Goal: Check status: Check status

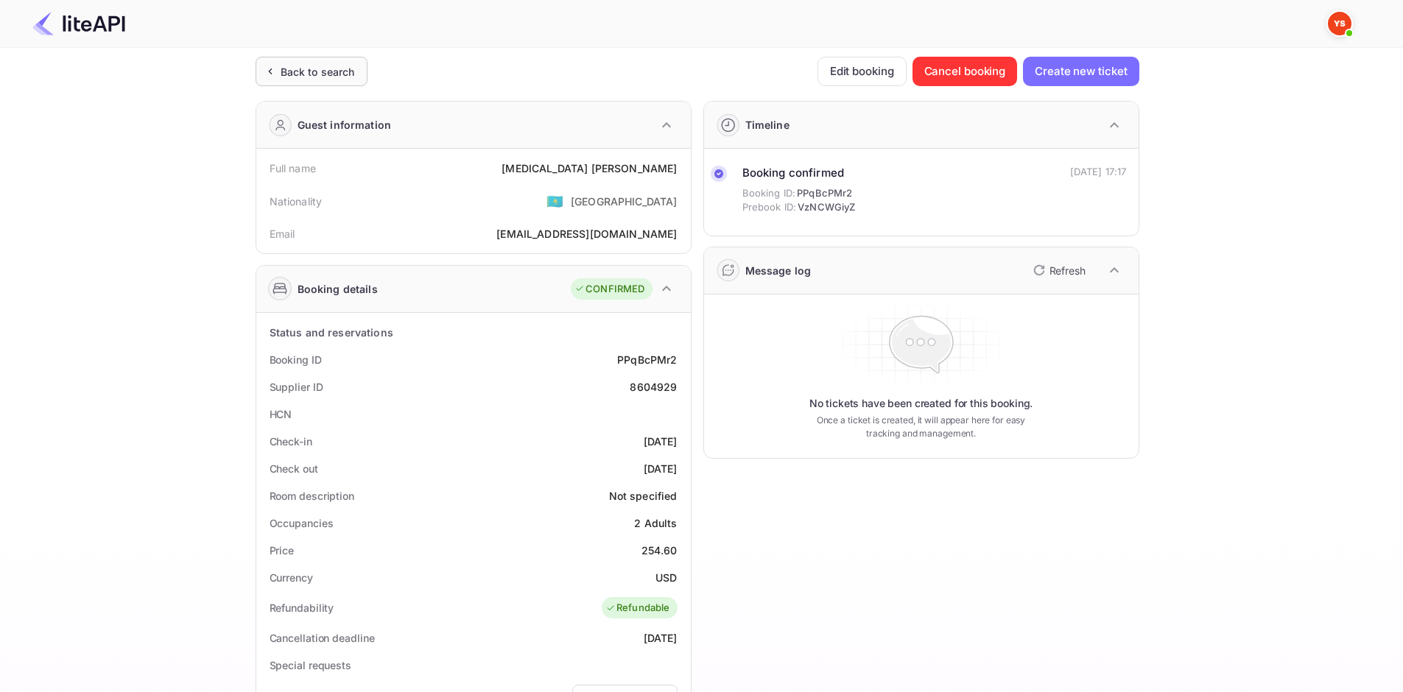
click at [309, 60] on div "Back to search" at bounding box center [312, 71] width 112 height 29
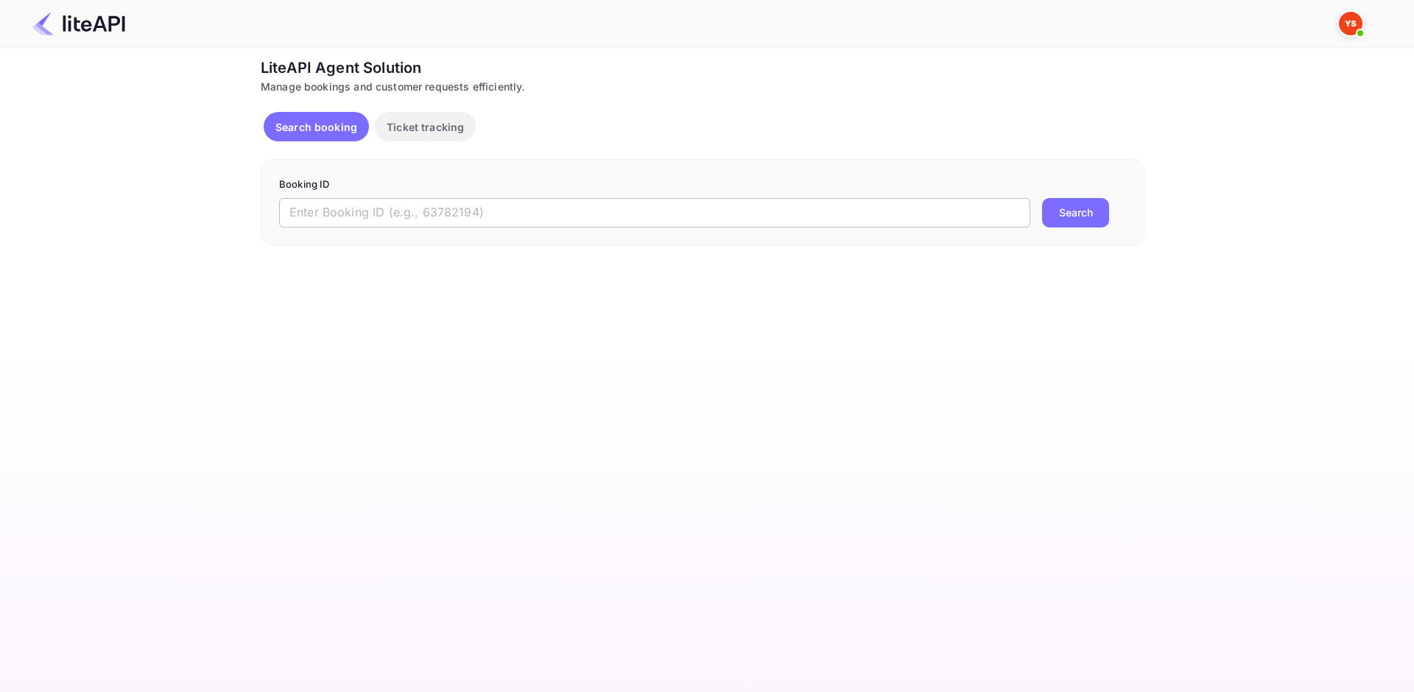
click at [462, 223] on input "text" at bounding box center [654, 212] width 751 height 29
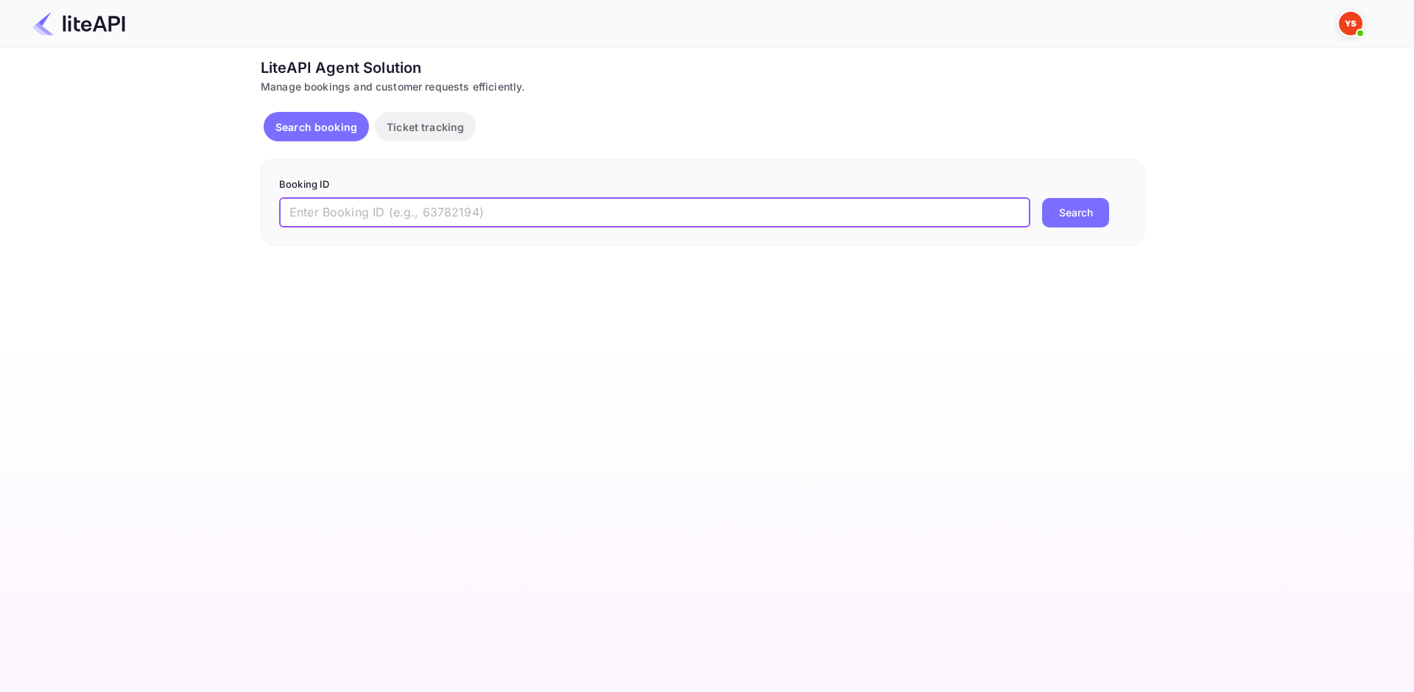
paste input "8806777"
type input "8806777"
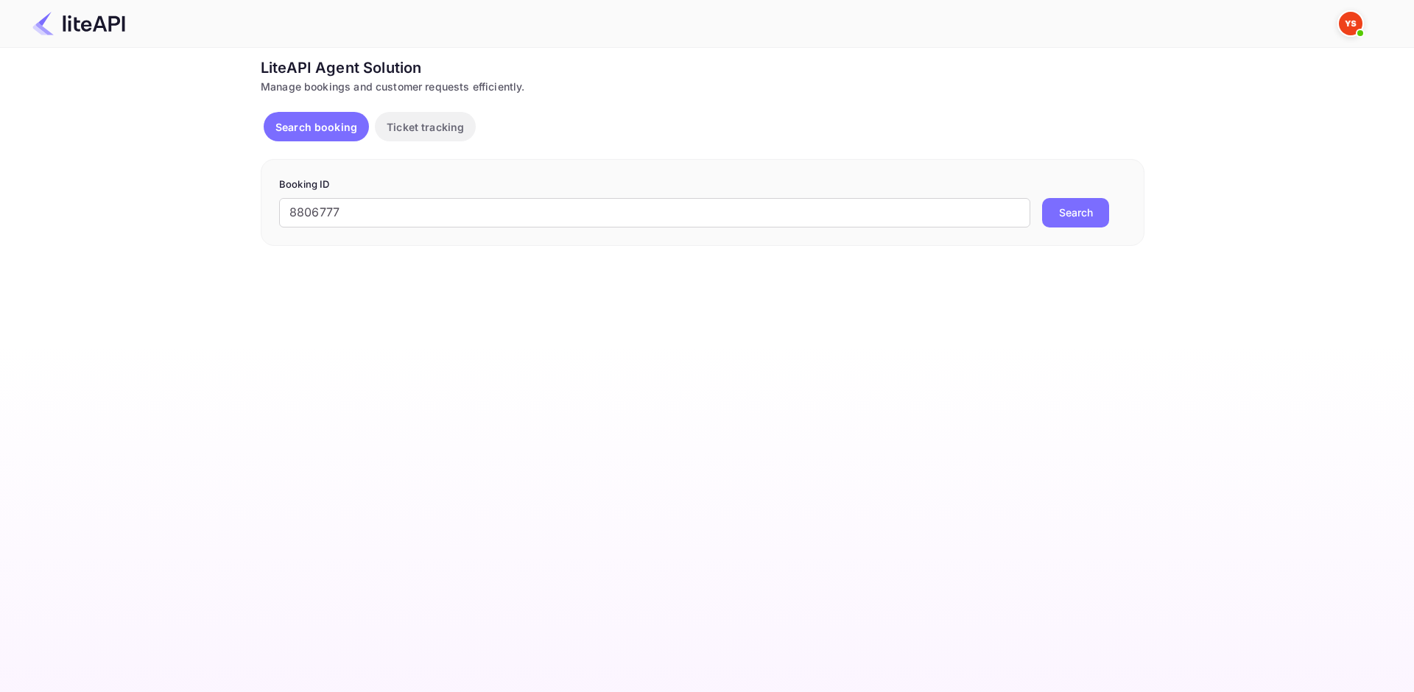
click at [1085, 199] on button "Search" at bounding box center [1075, 212] width 67 height 29
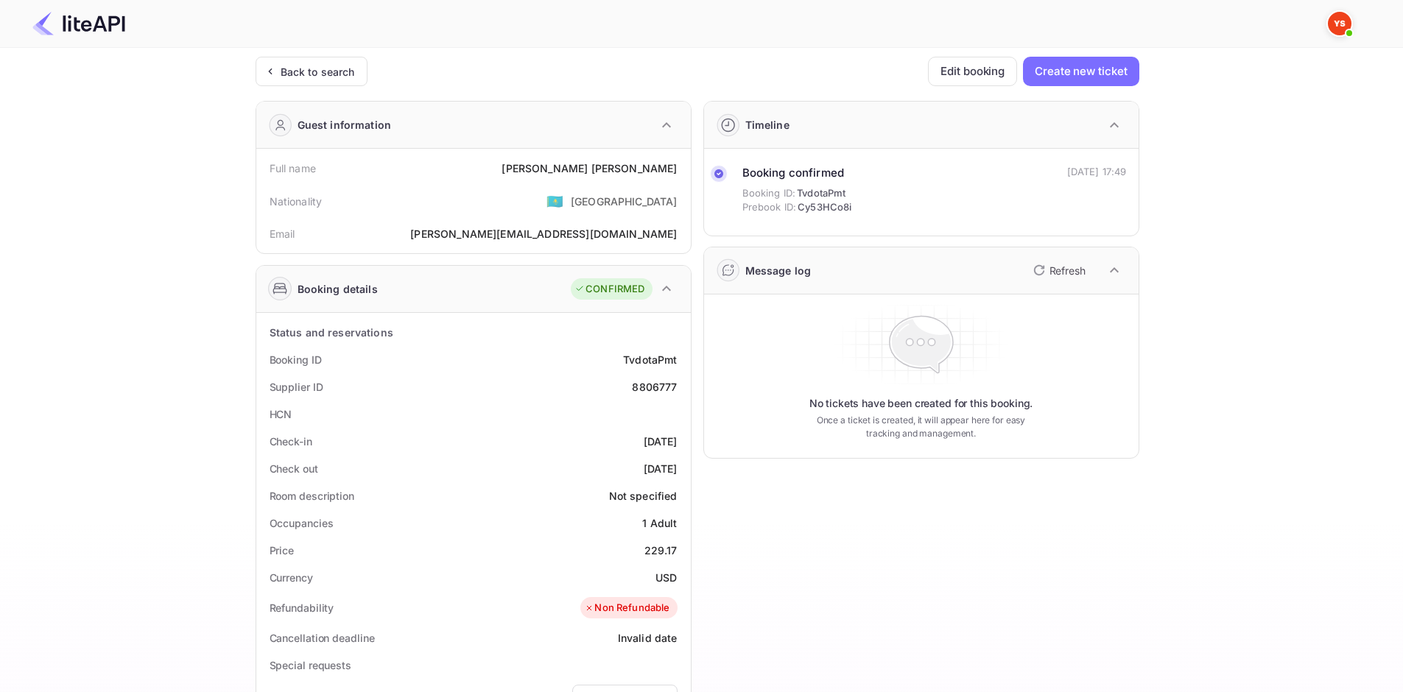
click at [606, 174] on div "[PERSON_NAME]" at bounding box center [588, 168] width 175 height 15
click at [609, 170] on div "[PERSON_NAME]" at bounding box center [588, 168] width 175 height 15
copy div "[PERSON_NAME]"
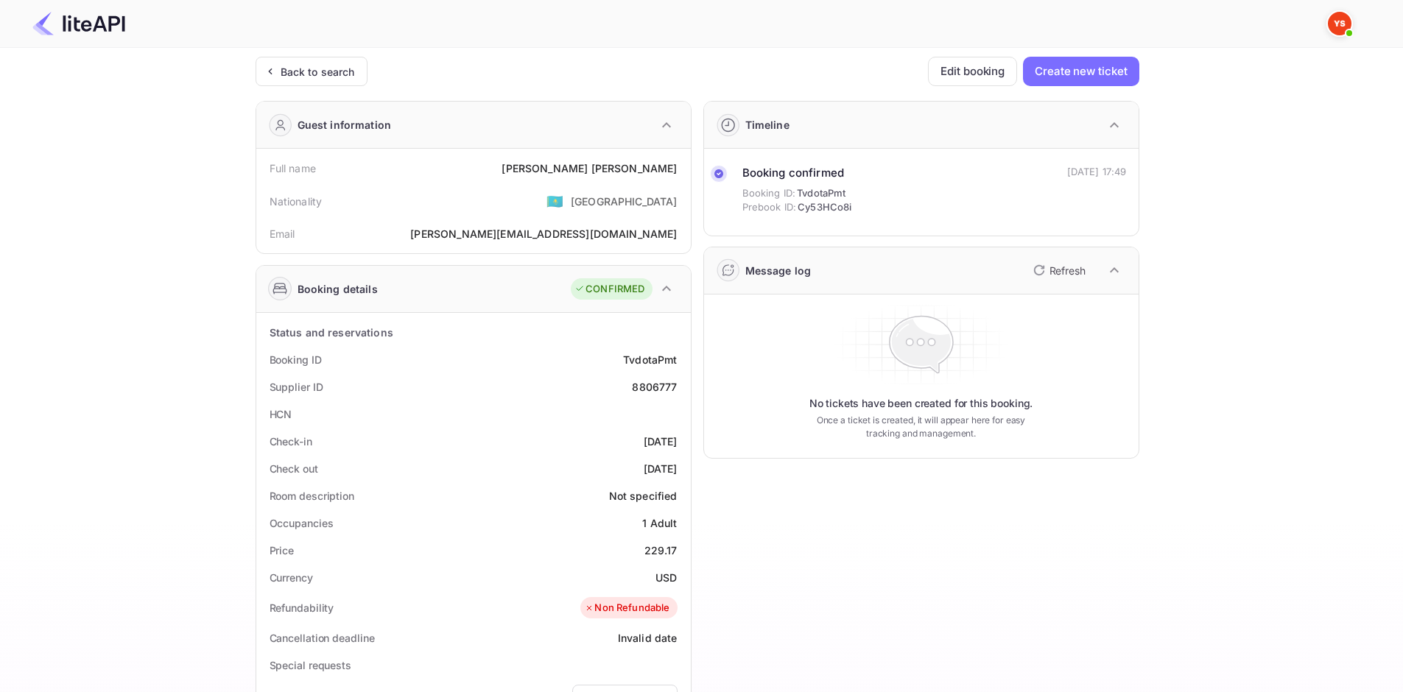
click at [655, 549] on div "229.17" at bounding box center [660, 550] width 33 height 15
